Goal: Transaction & Acquisition: Purchase product/service

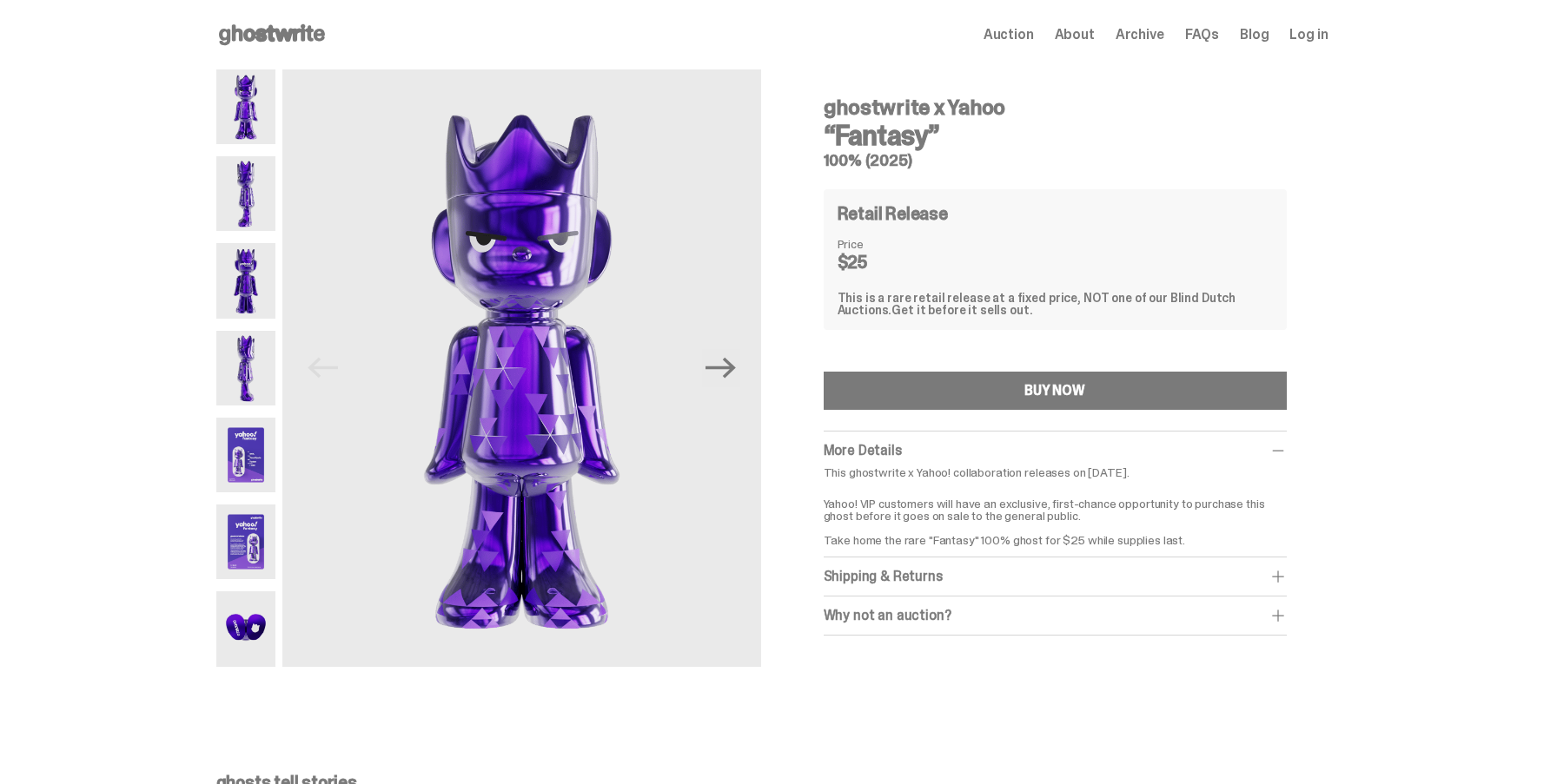
click at [239, 182] on img at bounding box center [246, 193] width 60 height 74
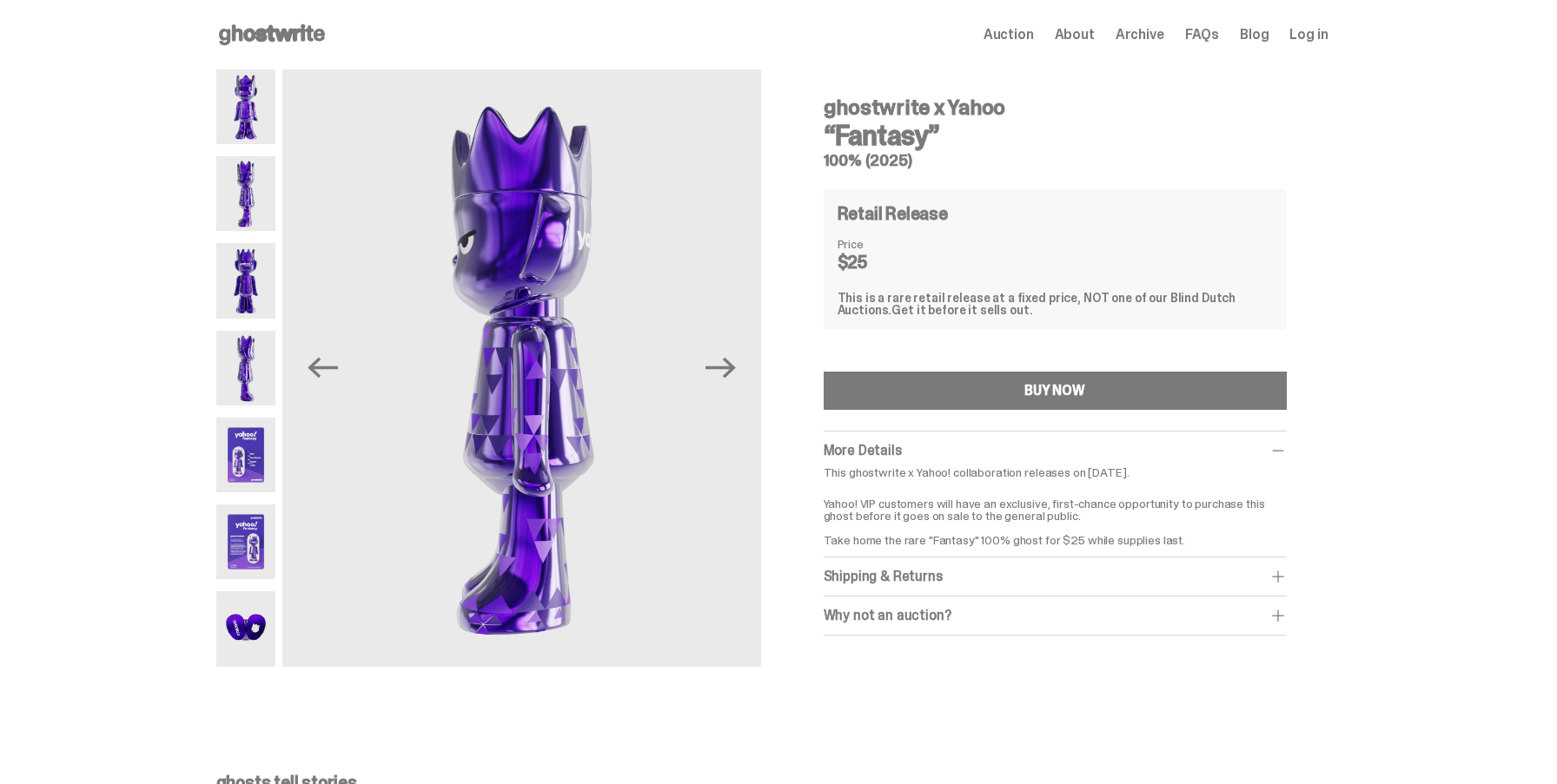
click at [234, 254] on img at bounding box center [246, 280] width 60 height 74
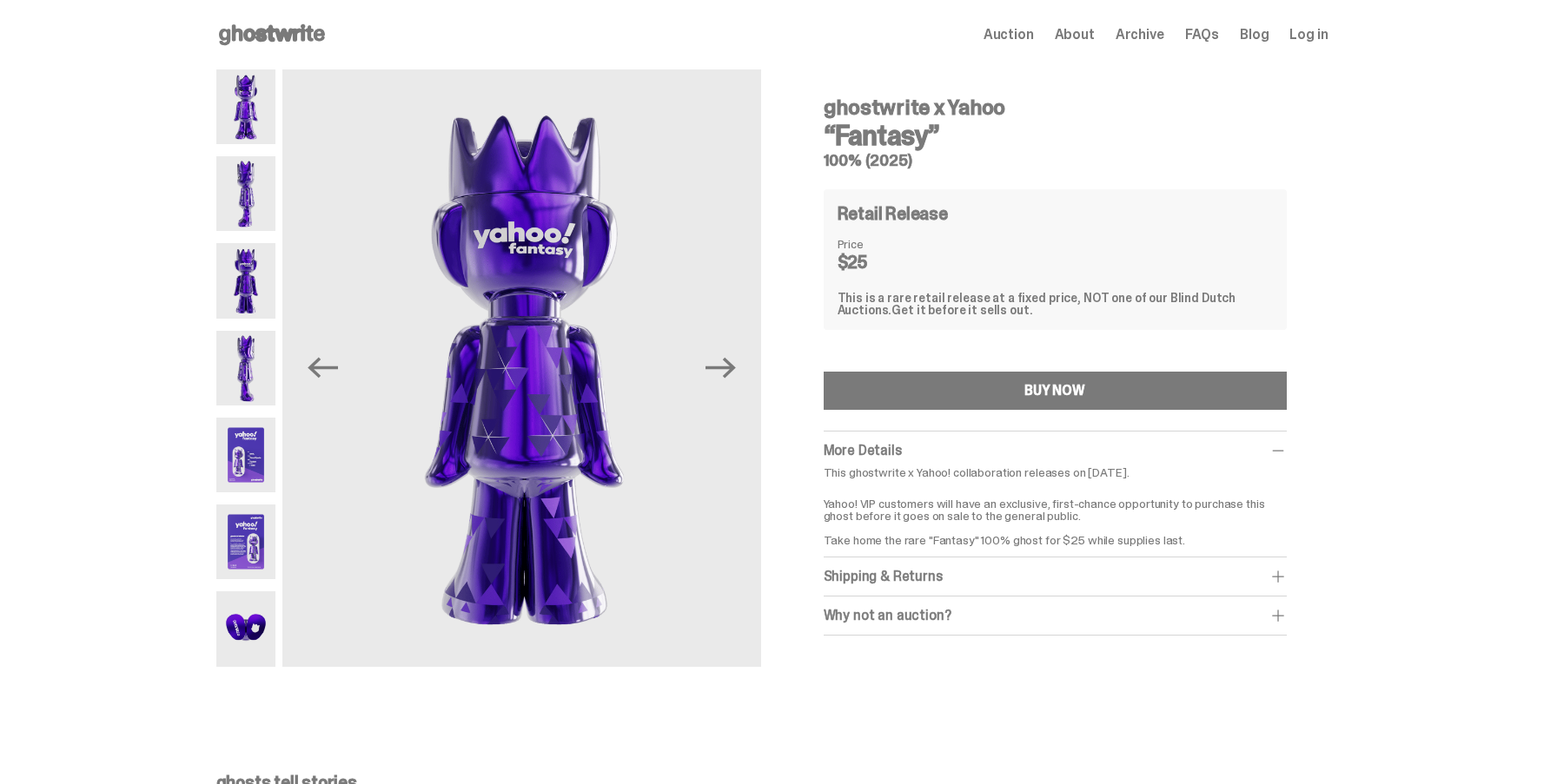
click at [239, 369] on img at bounding box center [246, 368] width 60 height 74
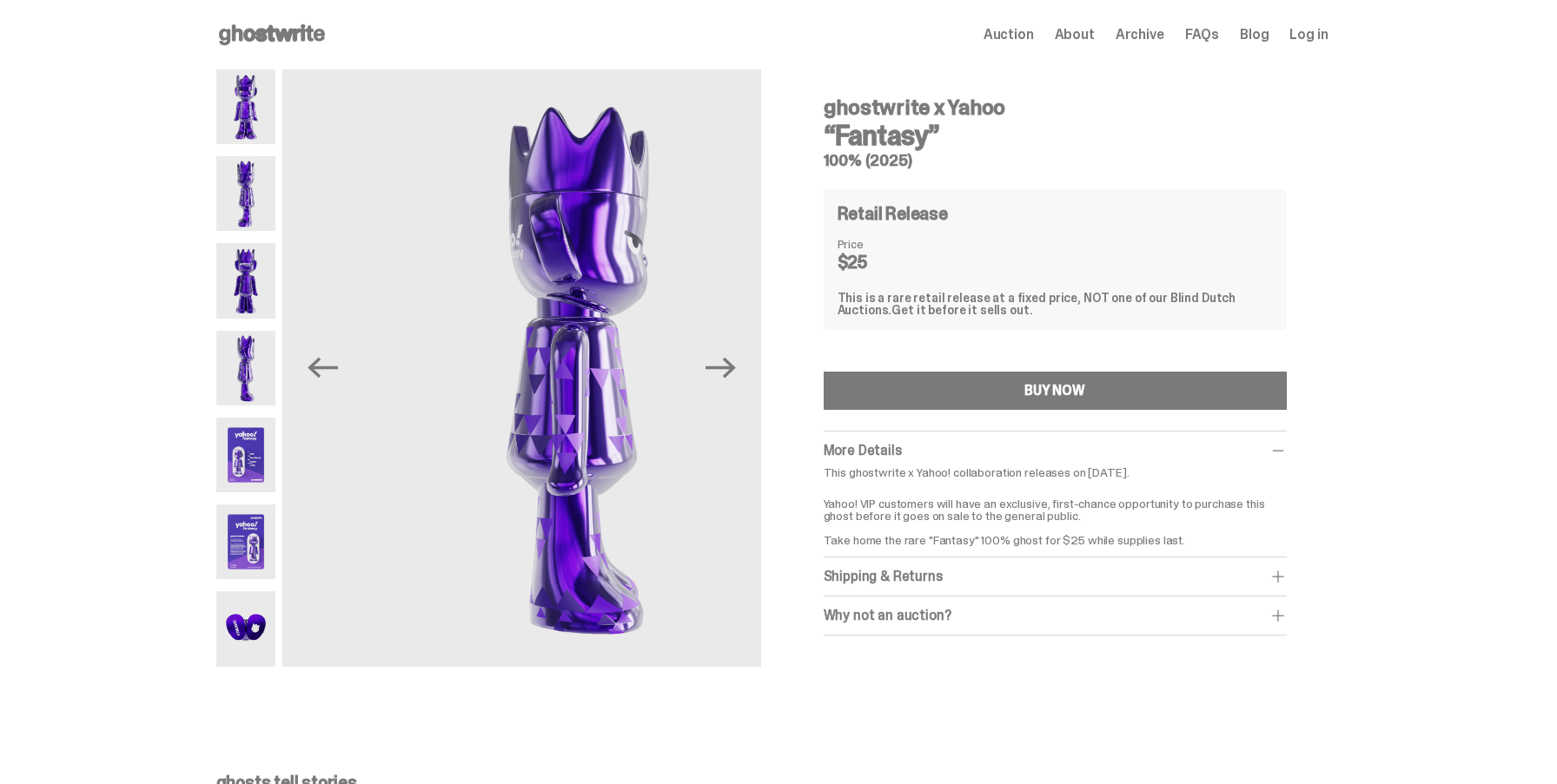
click at [239, 458] on img at bounding box center [246, 455] width 60 height 74
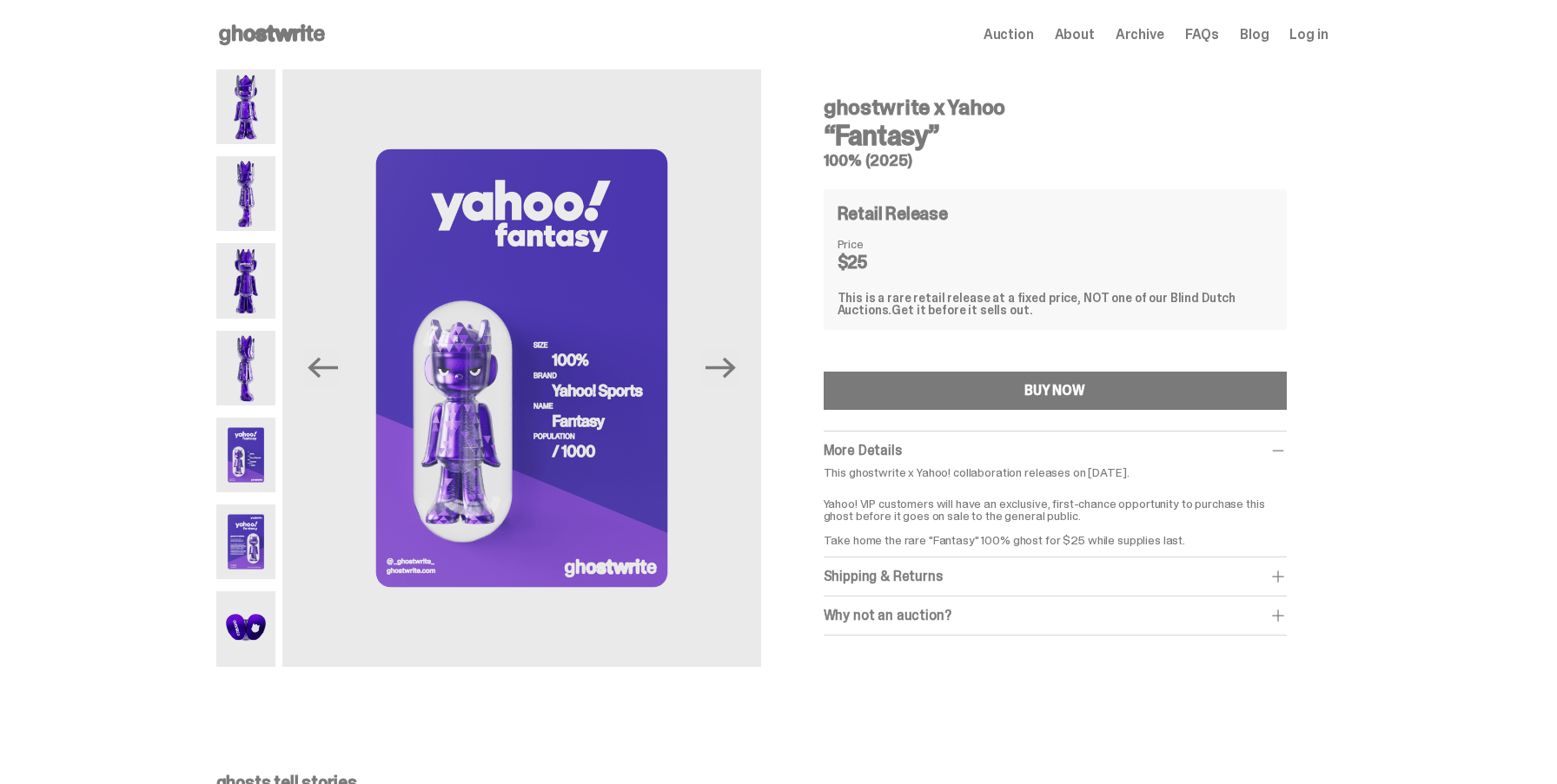
click at [239, 555] on img at bounding box center [246, 541] width 60 height 74
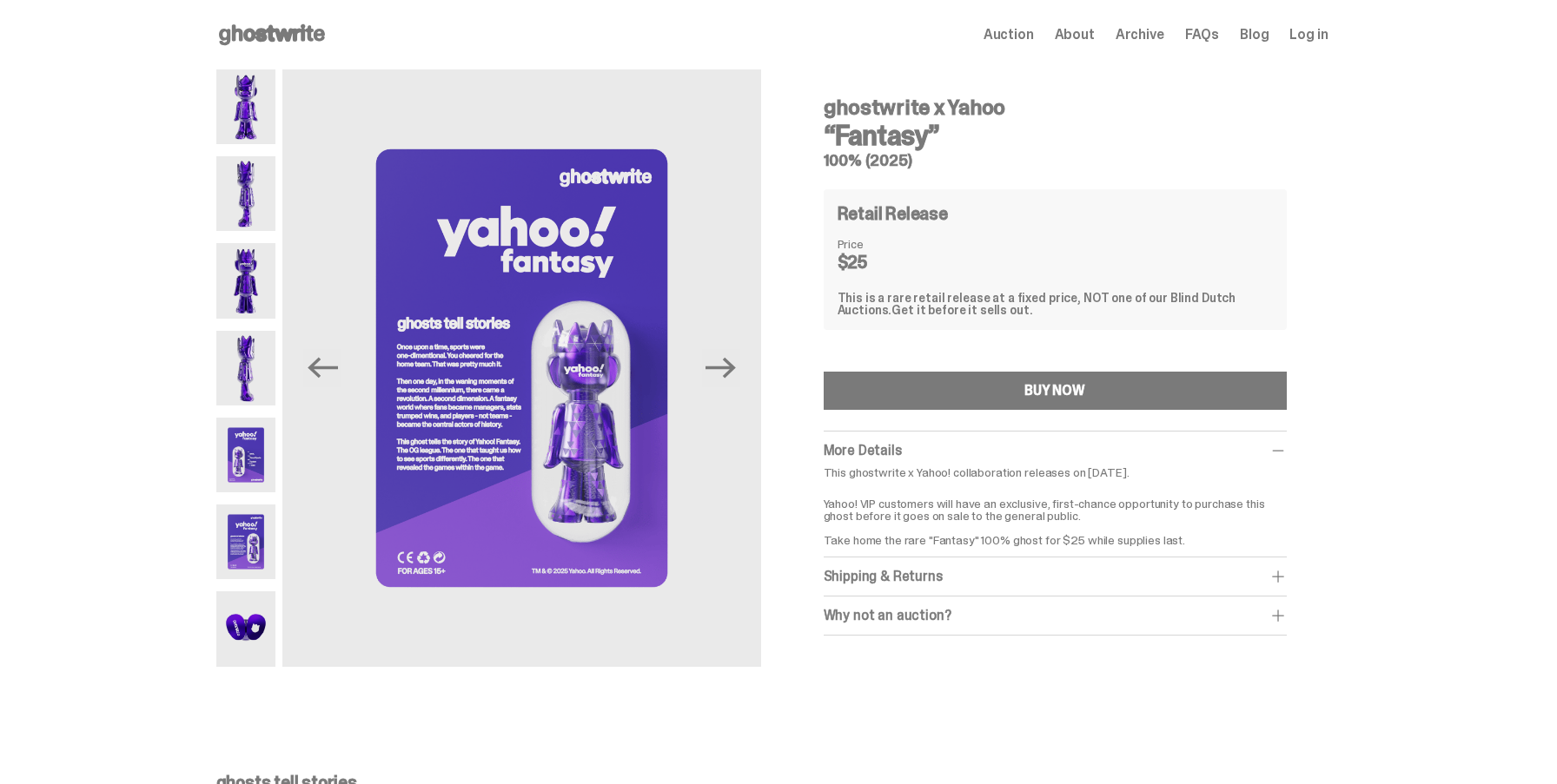
click at [250, 644] on img at bounding box center [246, 628] width 60 height 74
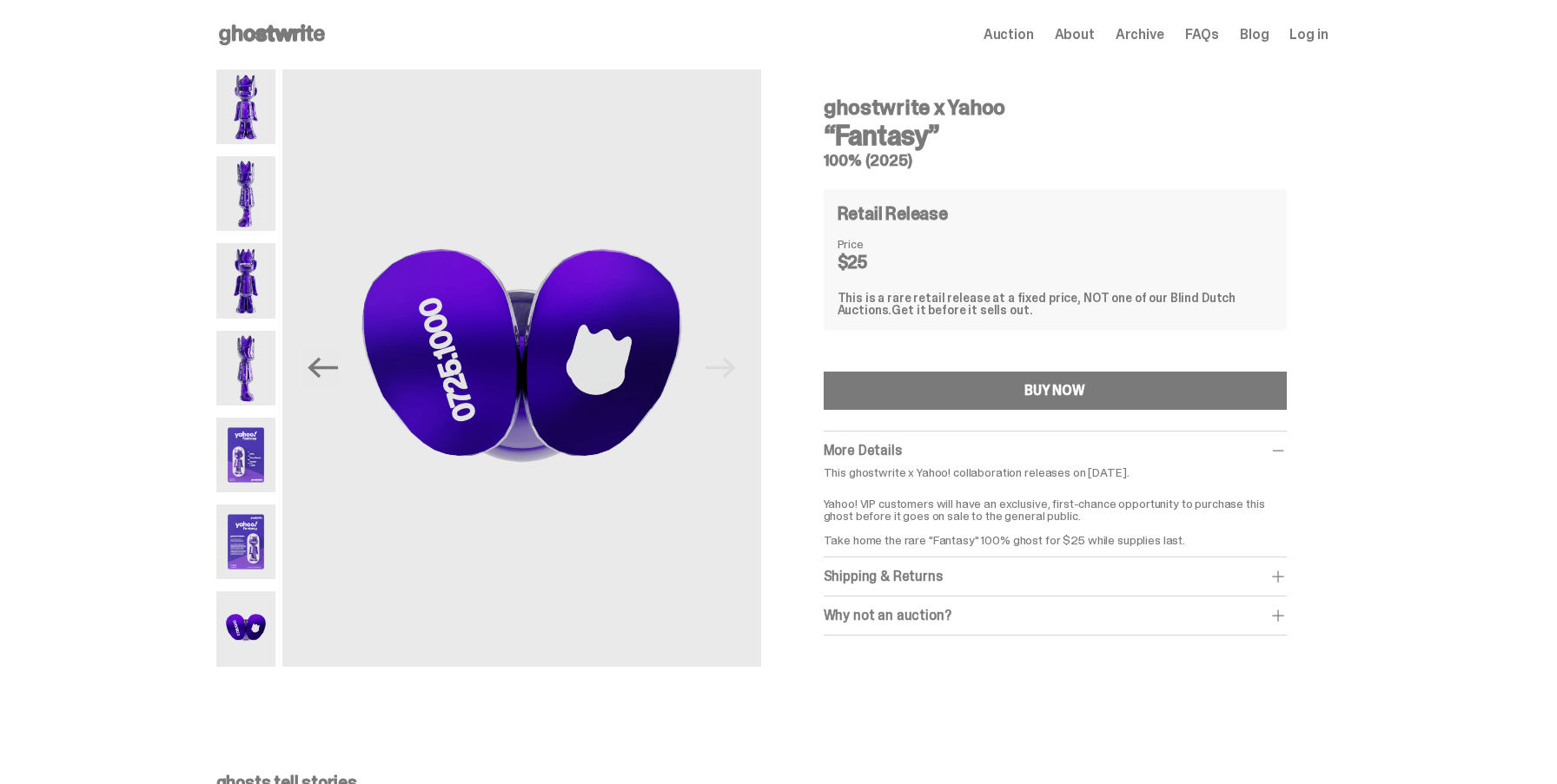
click at [917, 586] on div "Shipping & Returns $10 shipping fee per item. 2-4 weeks Shipping. No returns. F…" at bounding box center [1055, 577] width 463 height 39
click at [901, 574] on div "Shipping & Returns" at bounding box center [1055, 576] width 463 height 17
click at [1010, 381] on button "BUY NOW" at bounding box center [1055, 391] width 463 height 39
